Goal: Task Accomplishment & Management: Use online tool/utility

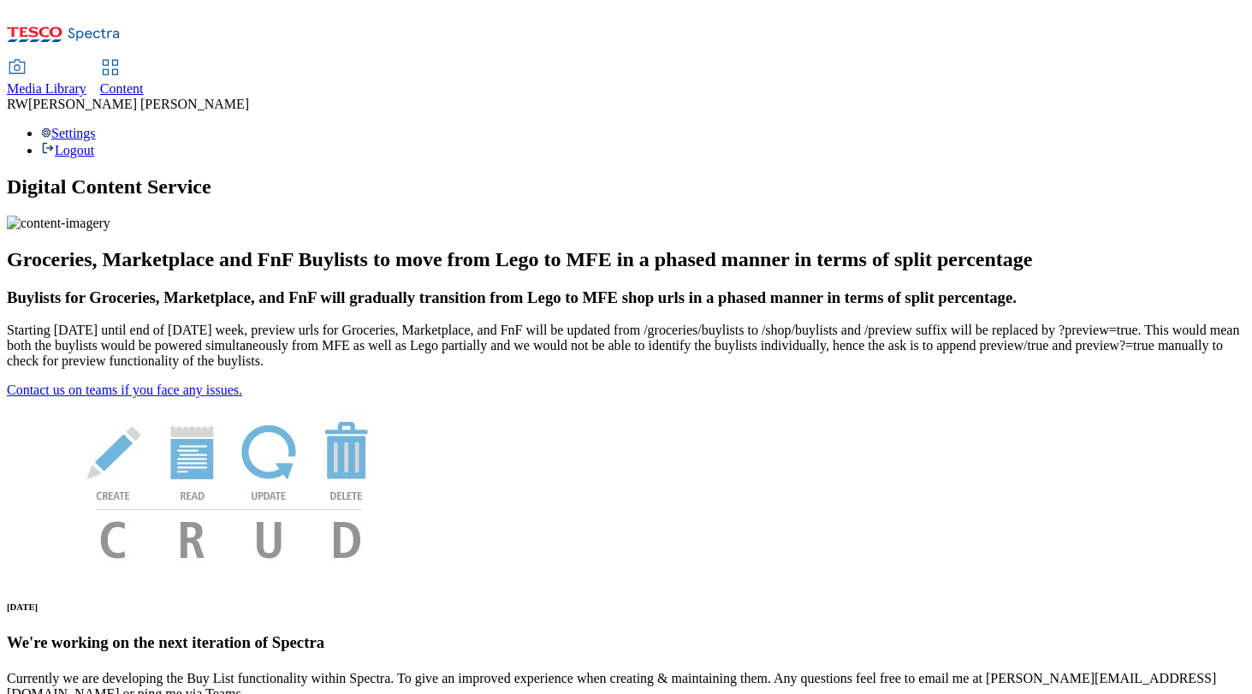
click at [144, 81] on div "Content" at bounding box center [122, 88] width 44 height 15
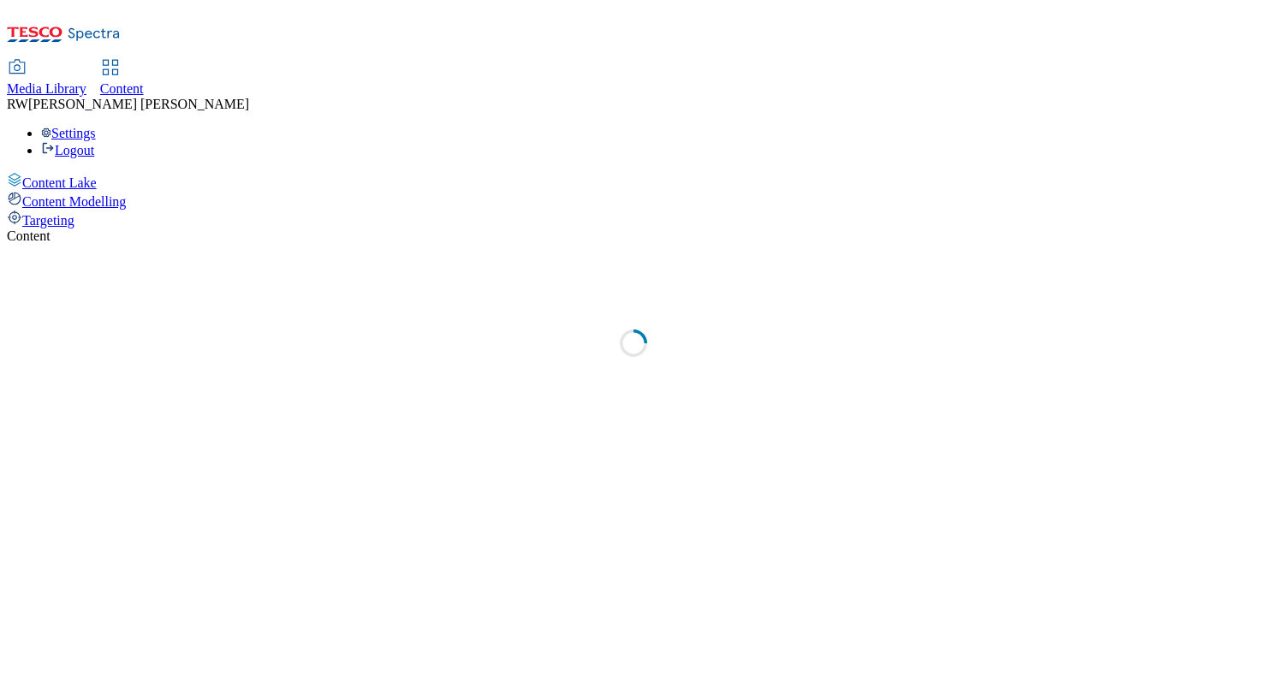
select select "ghs-uk"
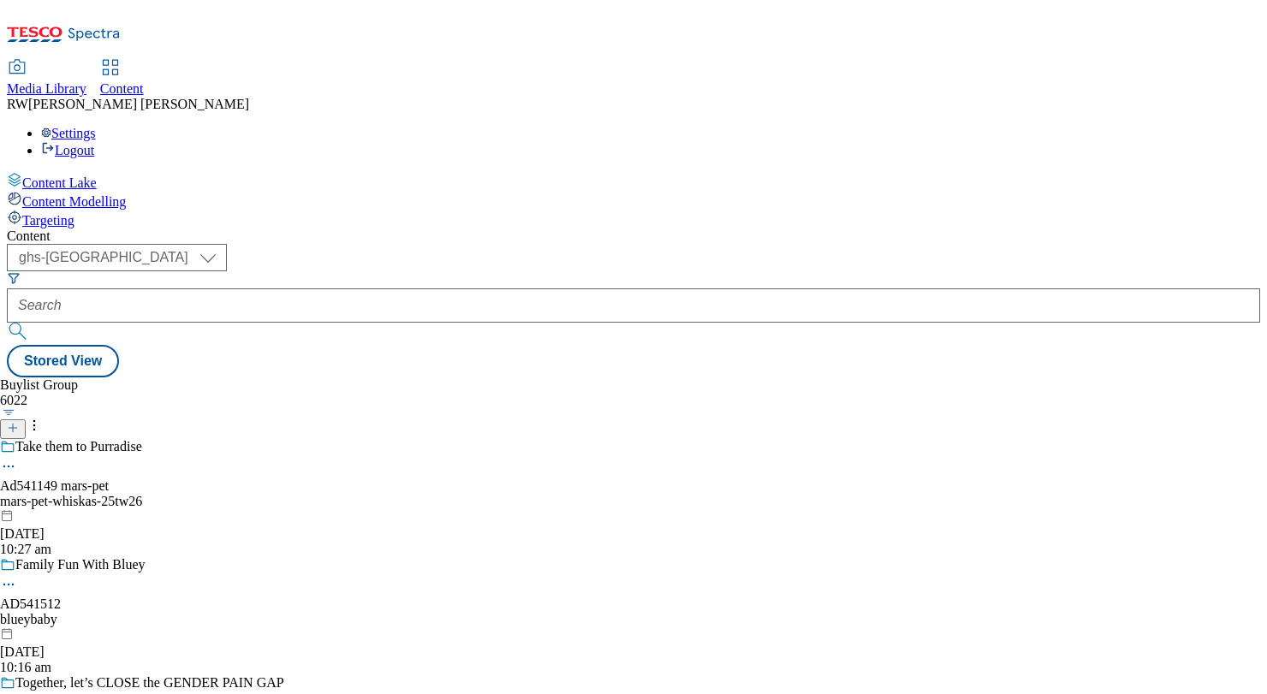
click at [284, 494] on div "mars-pet-whiskas-25tw26" at bounding box center [142, 501] width 284 height 15
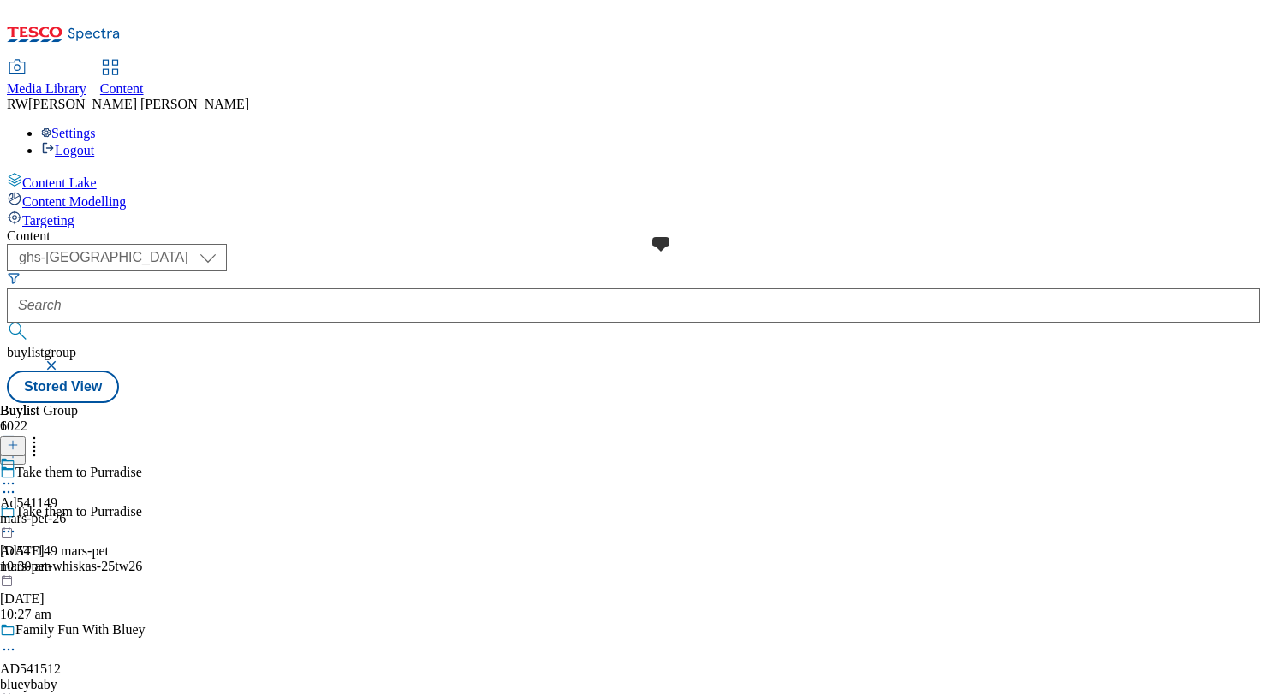
click at [57, 496] on span "Ad541149" at bounding box center [28, 503] width 57 height 15
click at [17, 514] on icon at bounding box center [8, 522] width 17 height 17
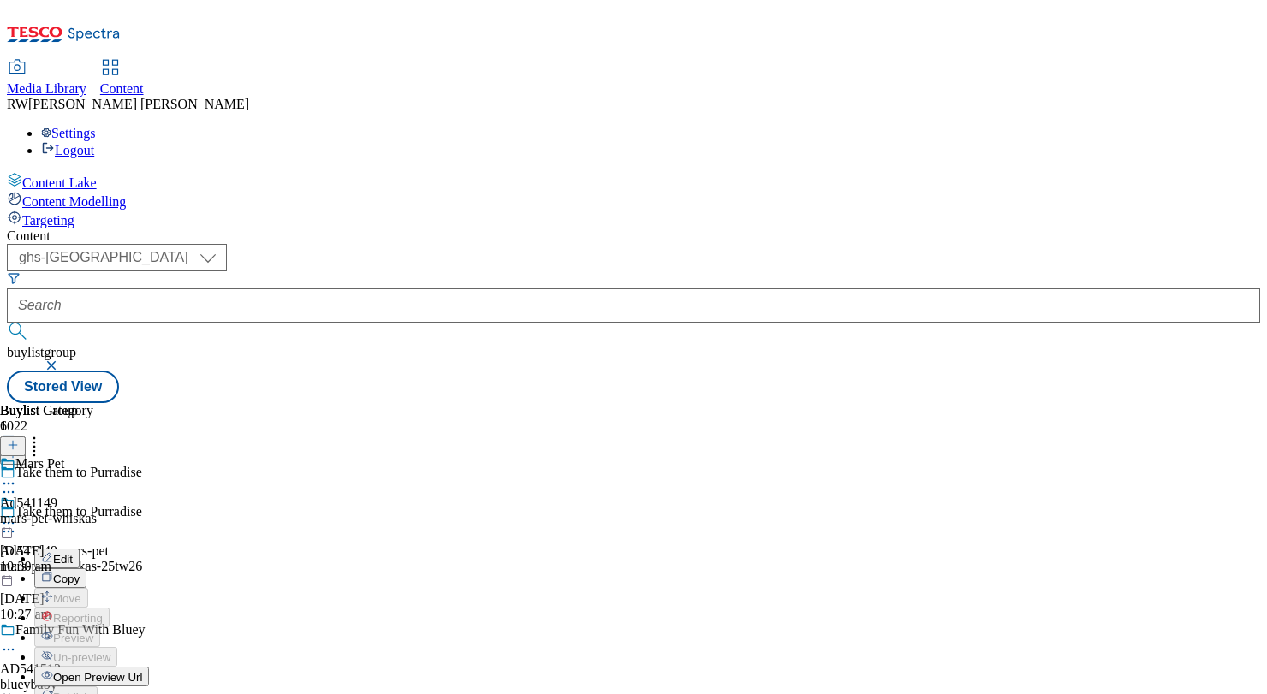
click at [80, 549] on button "Edit" at bounding box center [56, 559] width 45 height 20
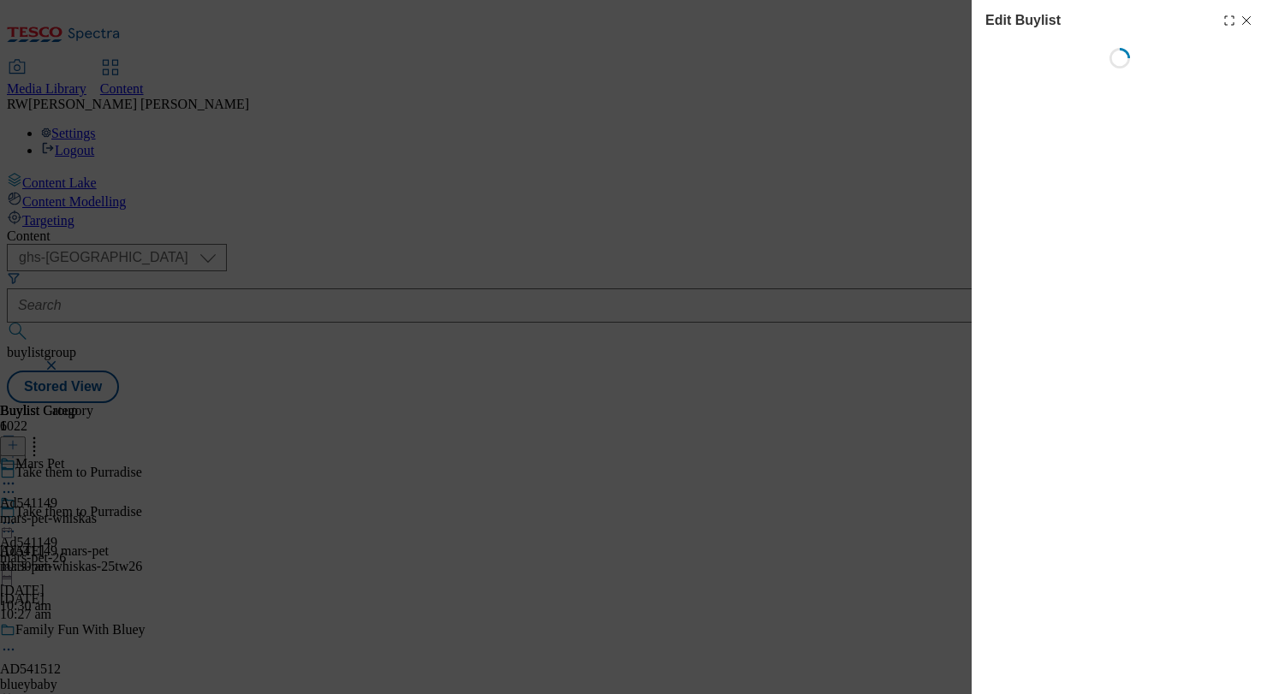
select select "tactical"
select select "supplier funded short term 1-3 weeks"
select select "dunnhumby"
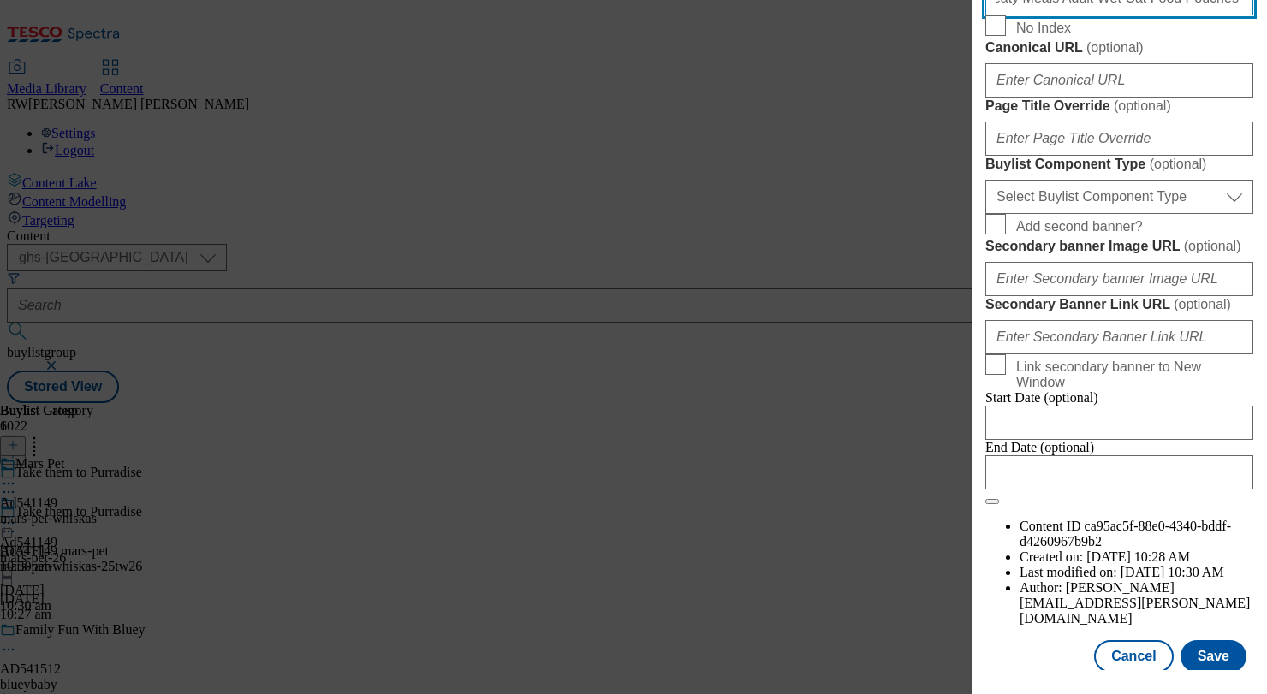
scroll to position [1046, 1]
drag, startPoint x: 1098, startPoint y: 359, endPoint x: 1260, endPoint y: 370, distance: 162.2
click at [1260, 370] on div "Edit Buylist Locale Select locale English Welsh Tags 1 tags selected fnf market…" at bounding box center [1119, 335] width 295 height 670
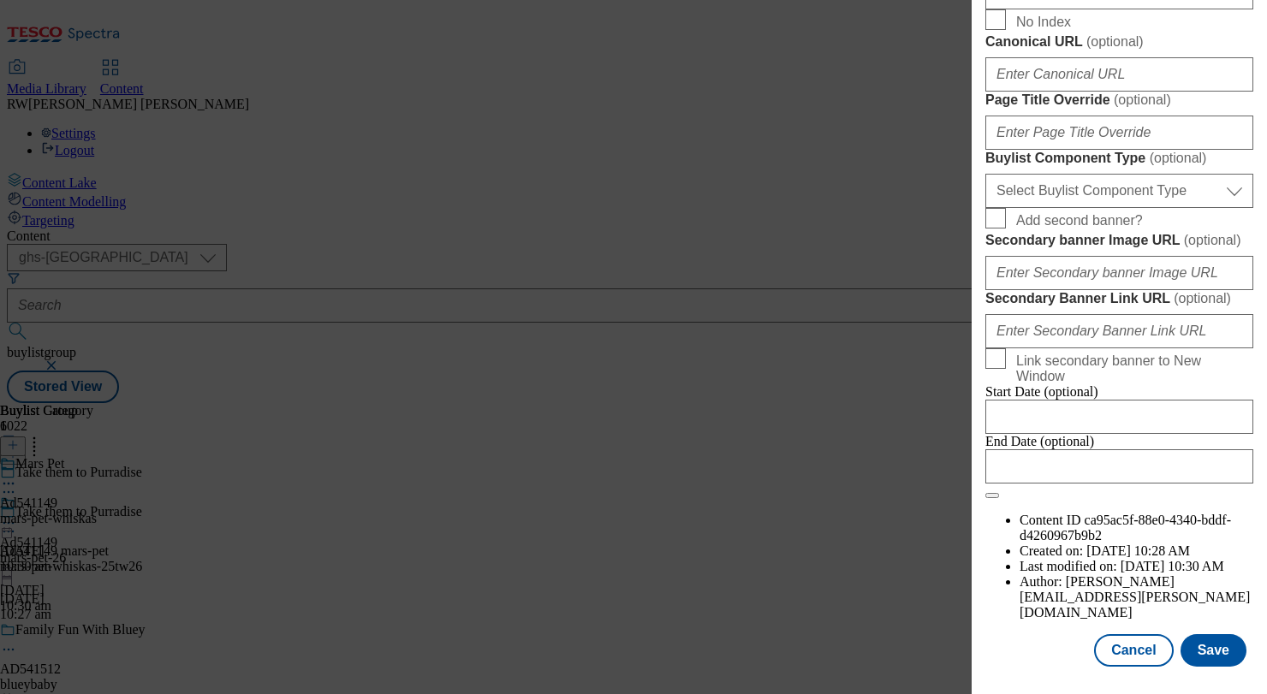
scroll to position [0, 0]
drag, startPoint x: 1055, startPoint y: 185, endPoint x: 1233, endPoint y: 201, distance: 178.8
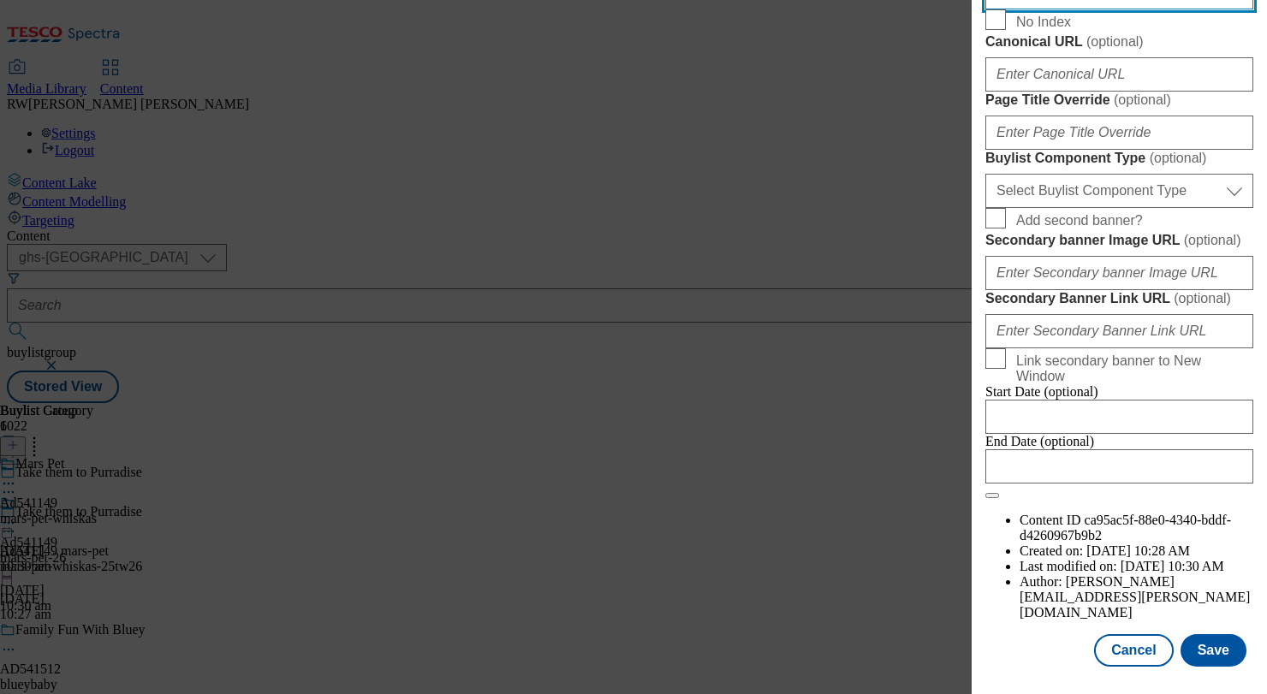
click at [1216, 30] on span "No Index" at bounding box center [1131, 19] width 230 height 21
click at [1006, 30] on input "No Index" at bounding box center [995, 19] width 21 height 21
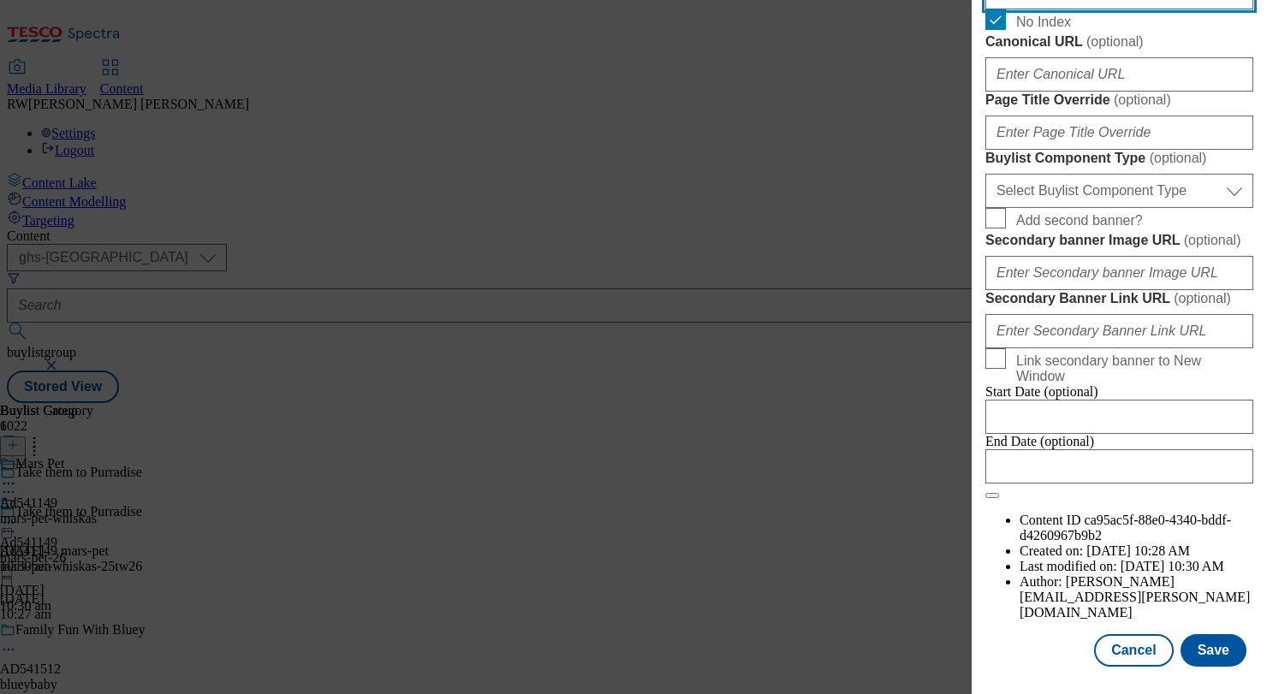
click at [1053, 30] on span "No Index" at bounding box center [1043, 22] width 55 height 15
click at [1006, 30] on input "No Index" at bounding box center [995, 19] width 21 height 21
checkbox input "false"
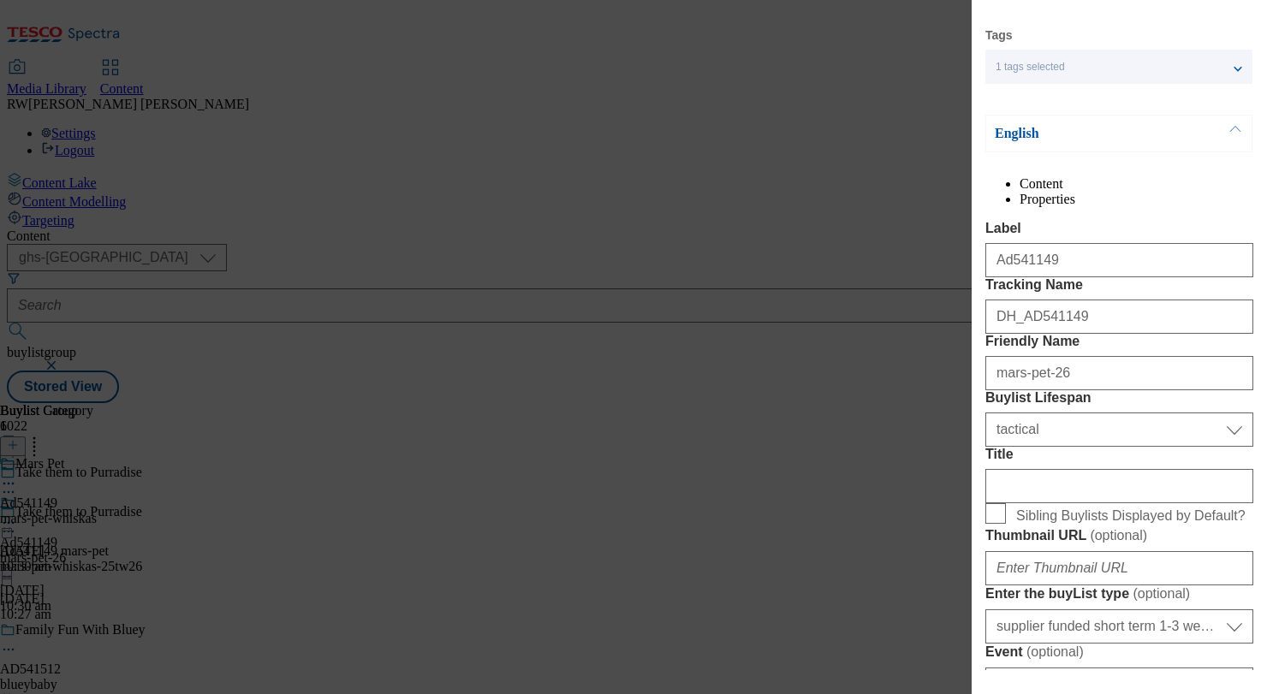
scroll to position [0, 1]
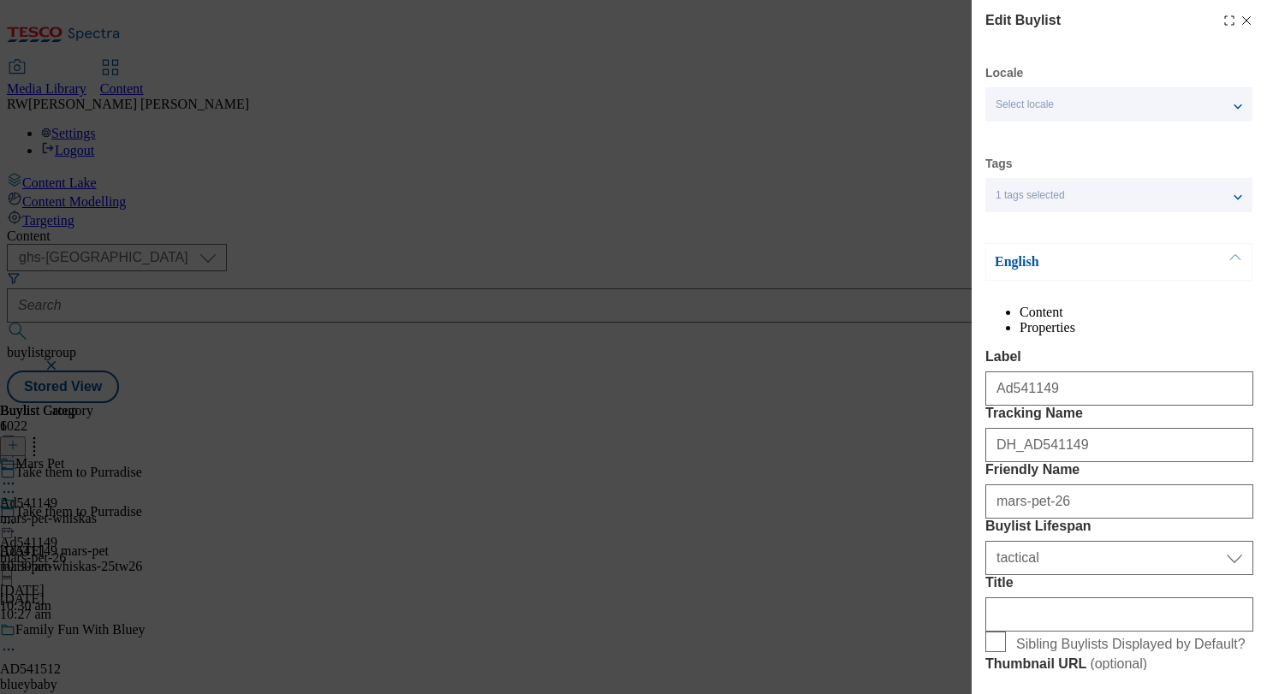
click at [1239, 18] on icon "Modal" at bounding box center [1246, 21] width 14 height 14
select select "tactical"
select select "supplier funded short term 1-3 weeks"
select select "dunnhumby"
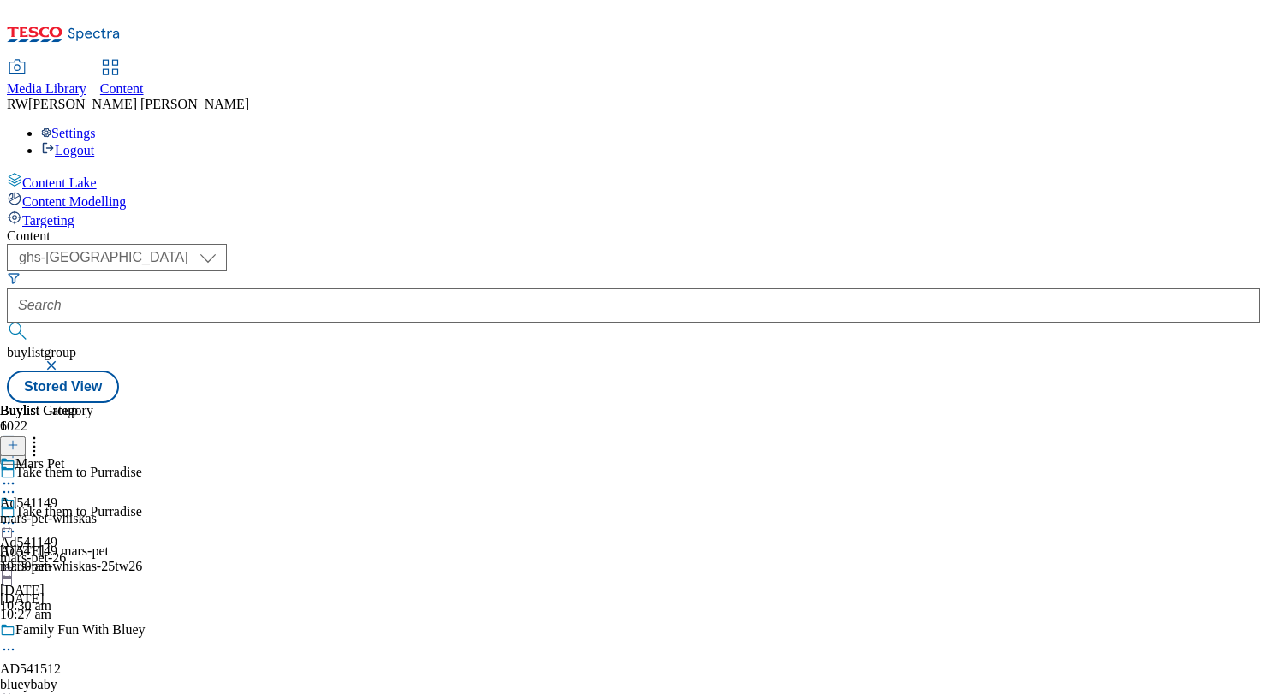
click at [17, 514] on icon at bounding box center [8, 522] width 17 height 17
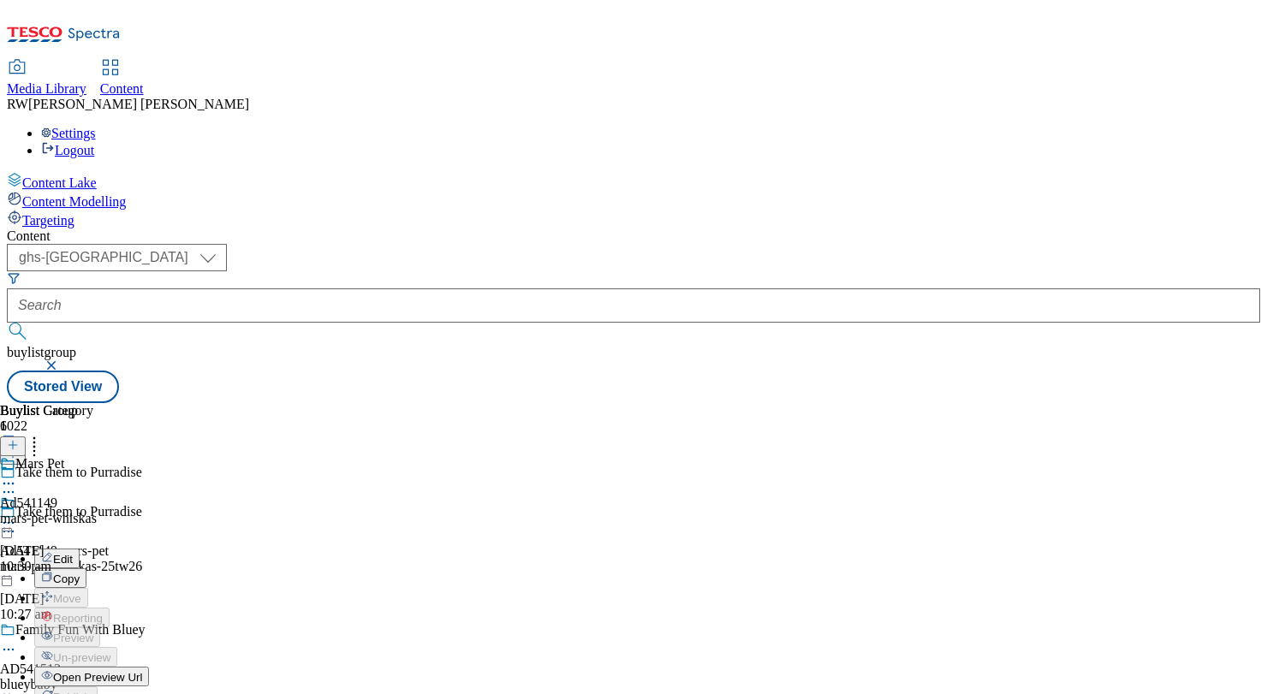
click at [97, 508] on div "Mars Pet Ad541149 mars-pet-whiskas 21 Aug 2025 10:30 am" at bounding box center [48, 515] width 97 height 118
